Goal: Information Seeking & Learning: Learn about a topic

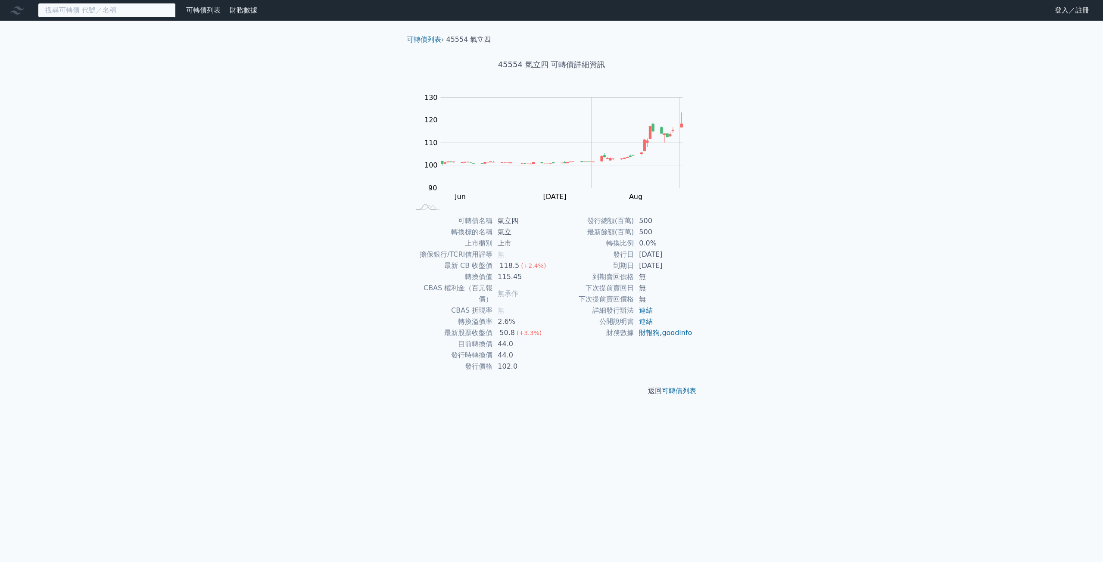
click at [92, 8] on input at bounding box center [107, 10] width 138 height 15
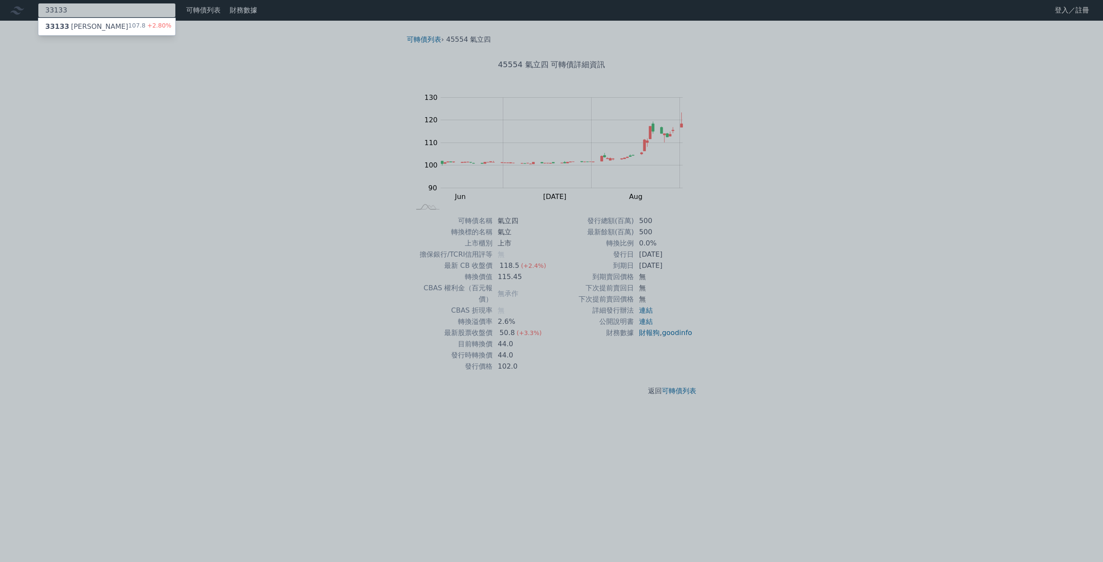
type input "33133"
click at [96, 20] on div "33133 斐成三 107.8 +2.80%" at bounding box center [106, 26] width 137 height 17
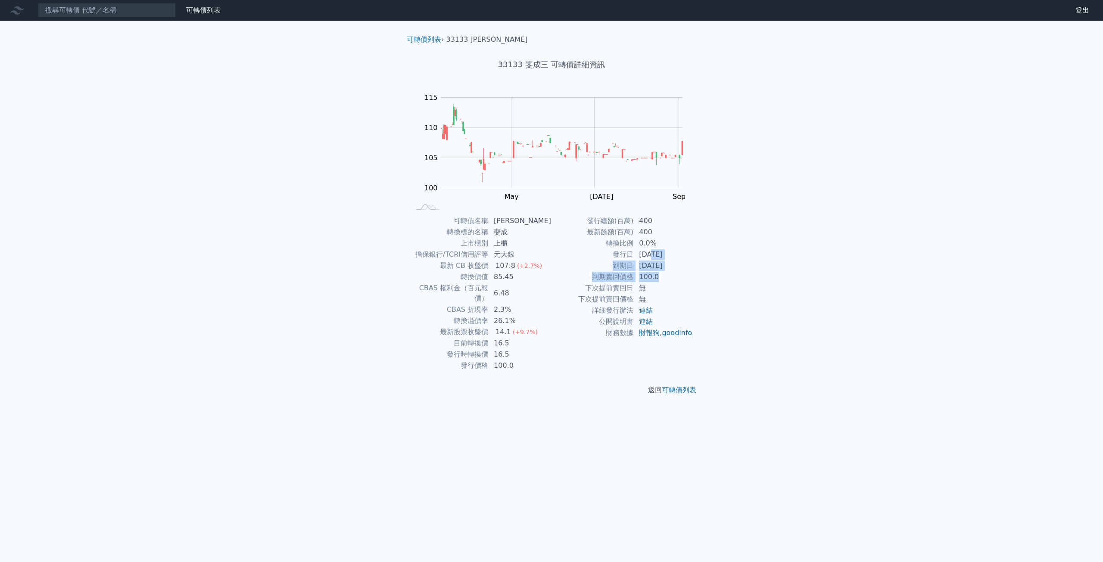
drag, startPoint x: 652, startPoint y: 255, endPoint x: 681, endPoint y: 276, distance: 35.8
click at [681, 276] on tbody "發行總額(百萬) 400 最新餘額(百萬) 400 轉換比例 0.0% 發行日 2024-11-29 到期日 2027-11-29 到期賣回價格 100.0 …" at bounding box center [621, 276] width 141 height 123
click at [681, 276] on td "100.0" at bounding box center [663, 276] width 59 height 11
drag, startPoint x: 650, startPoint y: 281, endPoint x: 688, endPoint y: 333, distance: 64.4
click at [688, 333] on tbody "發行總額(百萬) 400 最新餘額(百萬) 400 轉換比例 0.0% 發行日 2024-11-29 到期日 2027-11-29 到期賣回價格 100.0 …" at bounding box center [621, 276] width 141 height 123
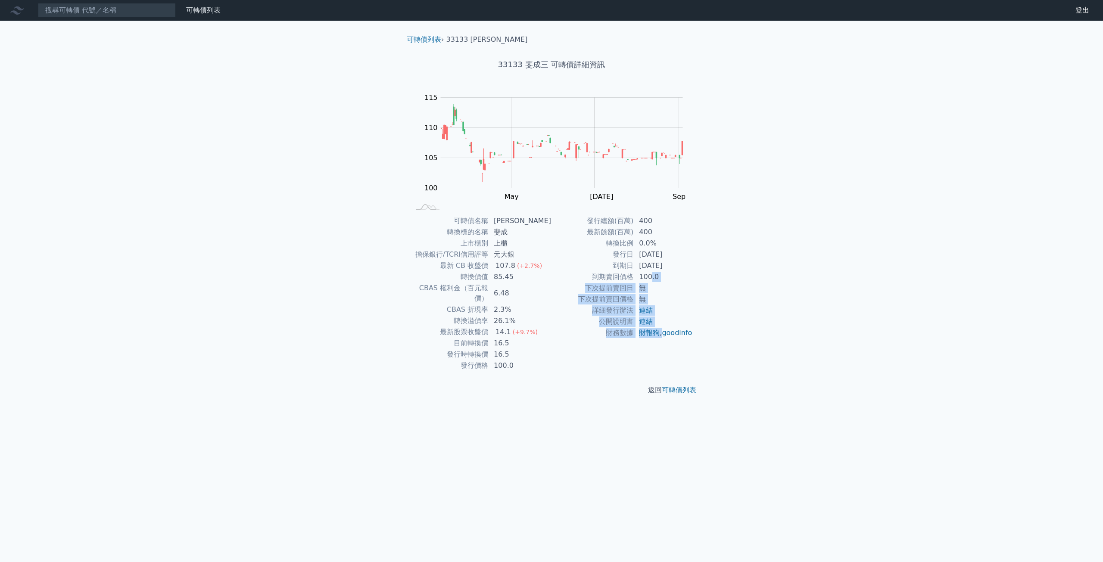
click at [688, 333] on td "財報狗 , goodinfo" at bounding box center [663, 332] width 59 height 11
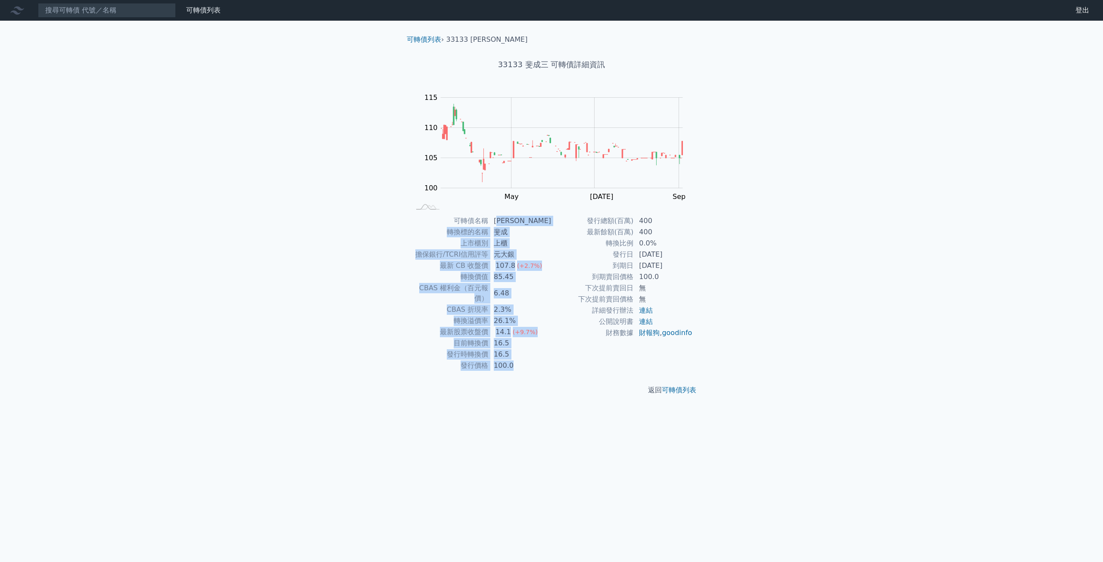
drag, startPoint x: 507, startPoint y: 216, endPoint x: 590, endPoint y: 355, distance: 162.5
click at [590, 355] on div "可轉債名稱 斐成三 轉換標的名稱 斐成 上市櫃別 上櫃 擔保銀行/TCRI信用評等 元大銀 最新 CB 收盤價 107.8 (+2.7%) 轉換價值 85.4…" at bounding box center [551, 293] width 303 height 156
click at [590, 355] on div "發行總額(百萬) 400 最新餘額(百萬) 400 轉換比例 0.0% 發行日 2024-11-29 到期日 2027-11-29 到期賣回價格 100.0 …" at bounding box center [621, 293] width 141 height 156
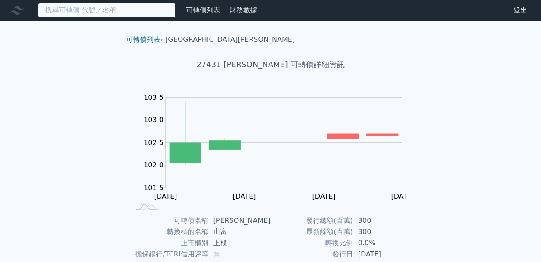
click at [84, 12] on input at bounding box center [107, 10] width 138 height 15
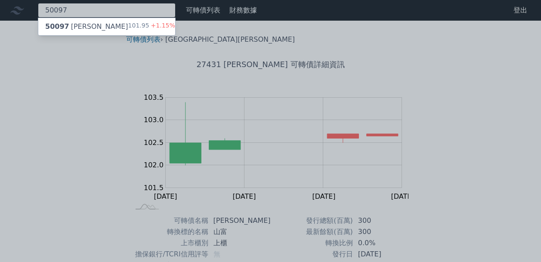
type input "50097"
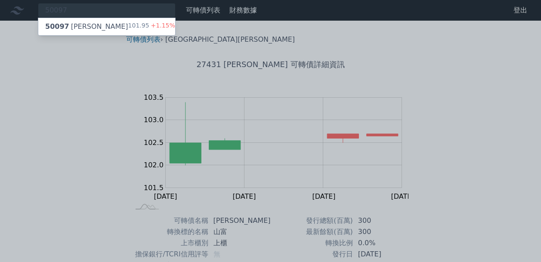
click at [83, 28] on div "50097 榮剛七" at bounding box center [86, 27] width 83 height 10
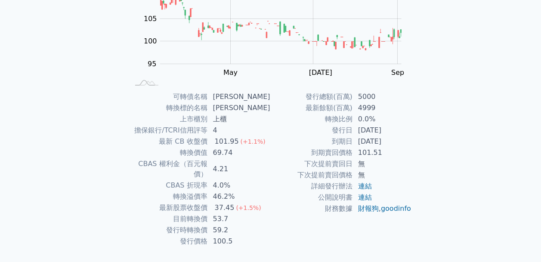
scroll to position [129, 0]
